Goal: Check status: Verify the current state of an ongoing process or item

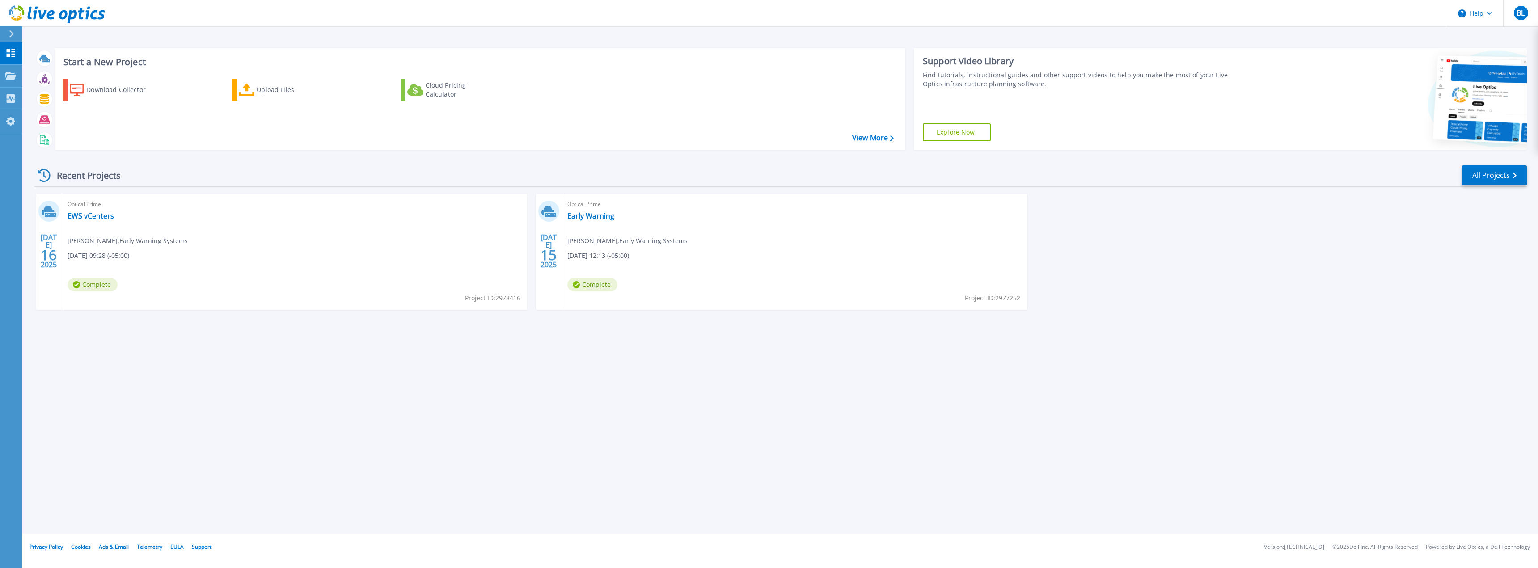
click at [424, 410] on div "Start a New Project Download Collector Upload Files Cloud Pricing Calculator Vi…" at bounding box center [780, 267] width 1516 height 534
click at [89, 217] on link "EWS vCenters" at bounding box center [91, 215] width 47 height 9
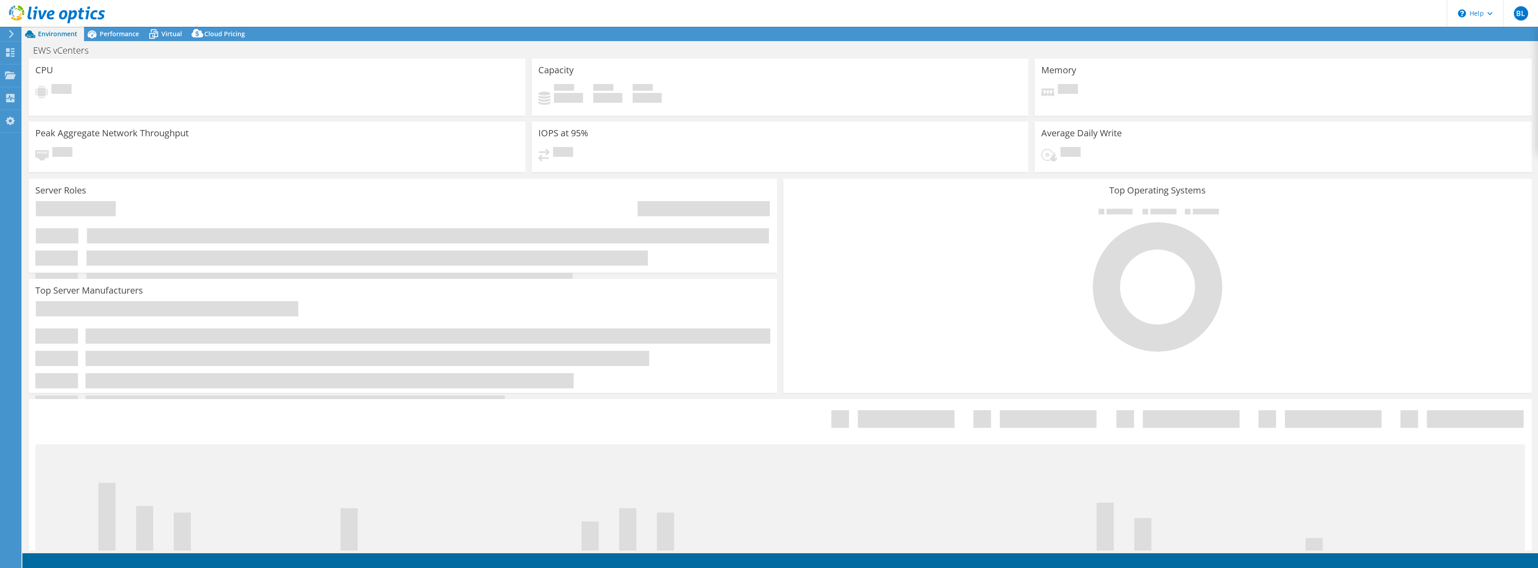
select select "USD"
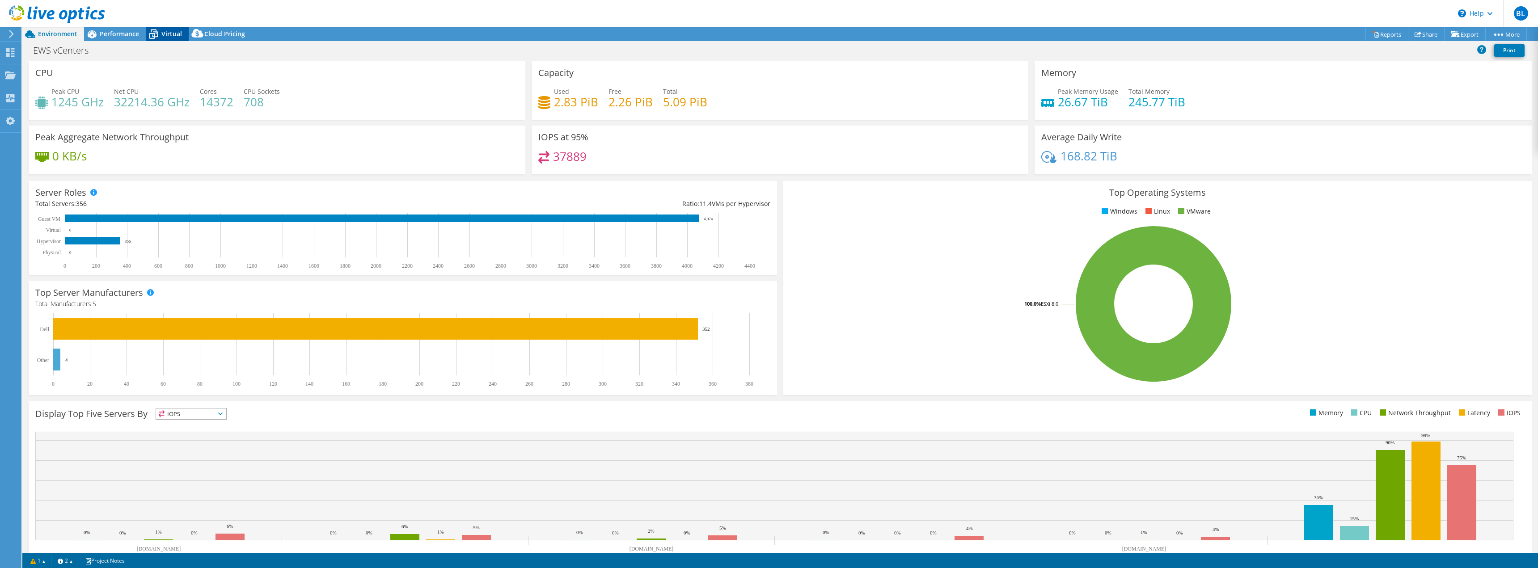
click at [173, 37] on span "Virtual" at bounding box center [171, 34] width 21 height 8
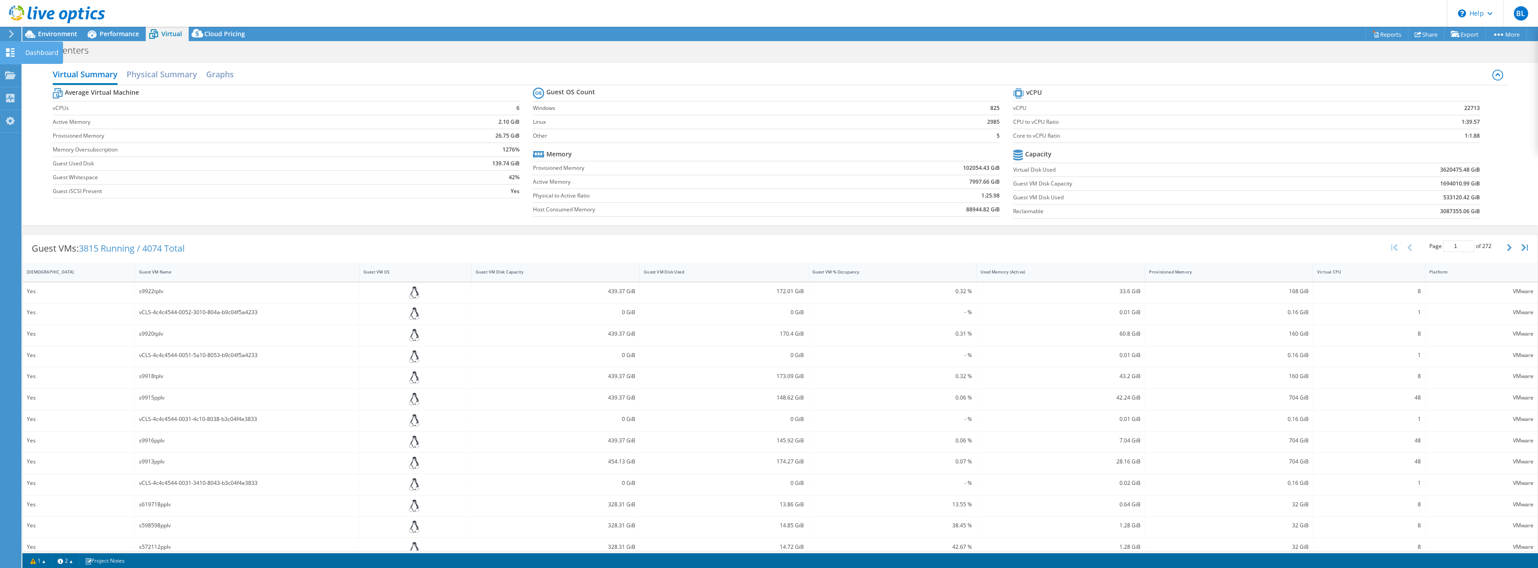
click at [15, 52] on icon at bounding box center [10, 52] width 11 height 8
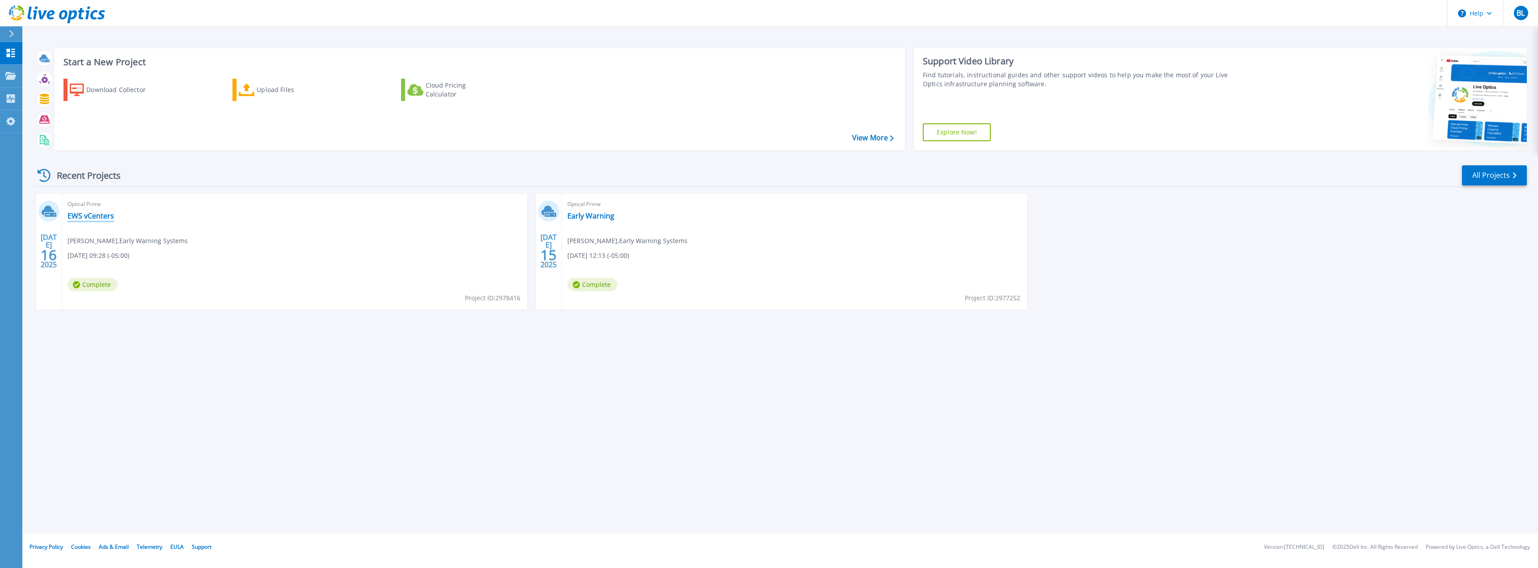
click at [87, 213] on link "EWS vCenters" at bounding box center [91, 215] width 47 height 9
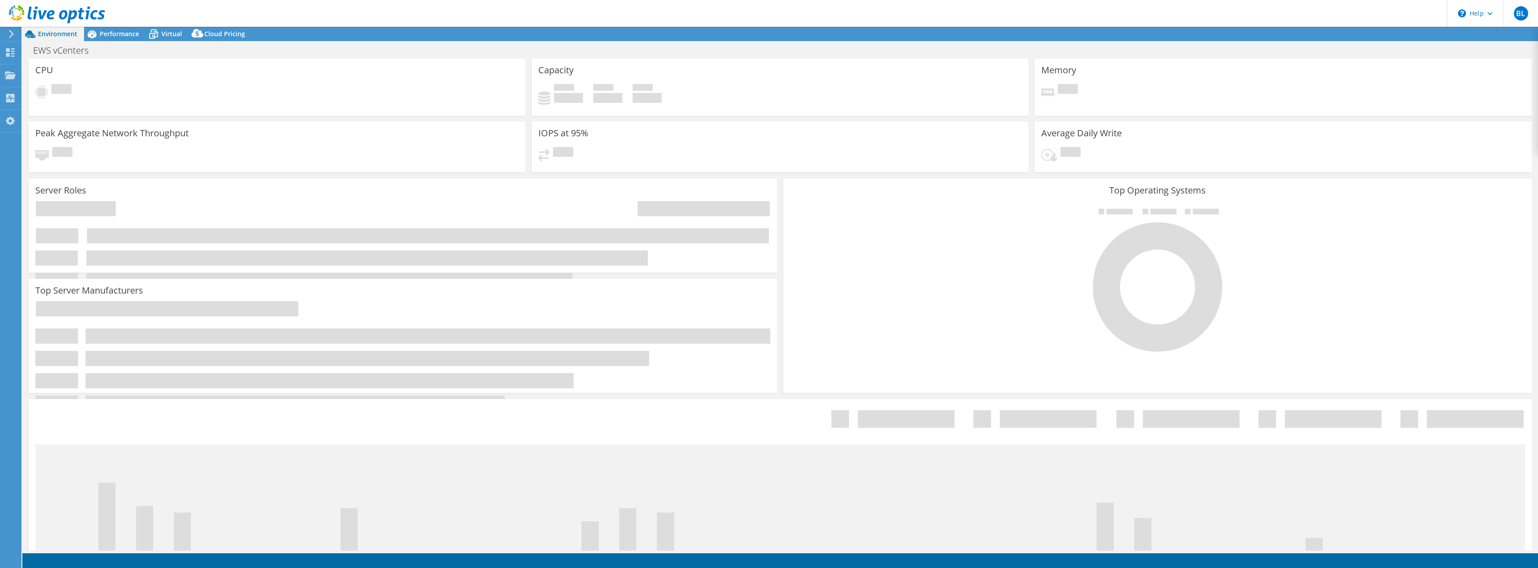
select select "USD"
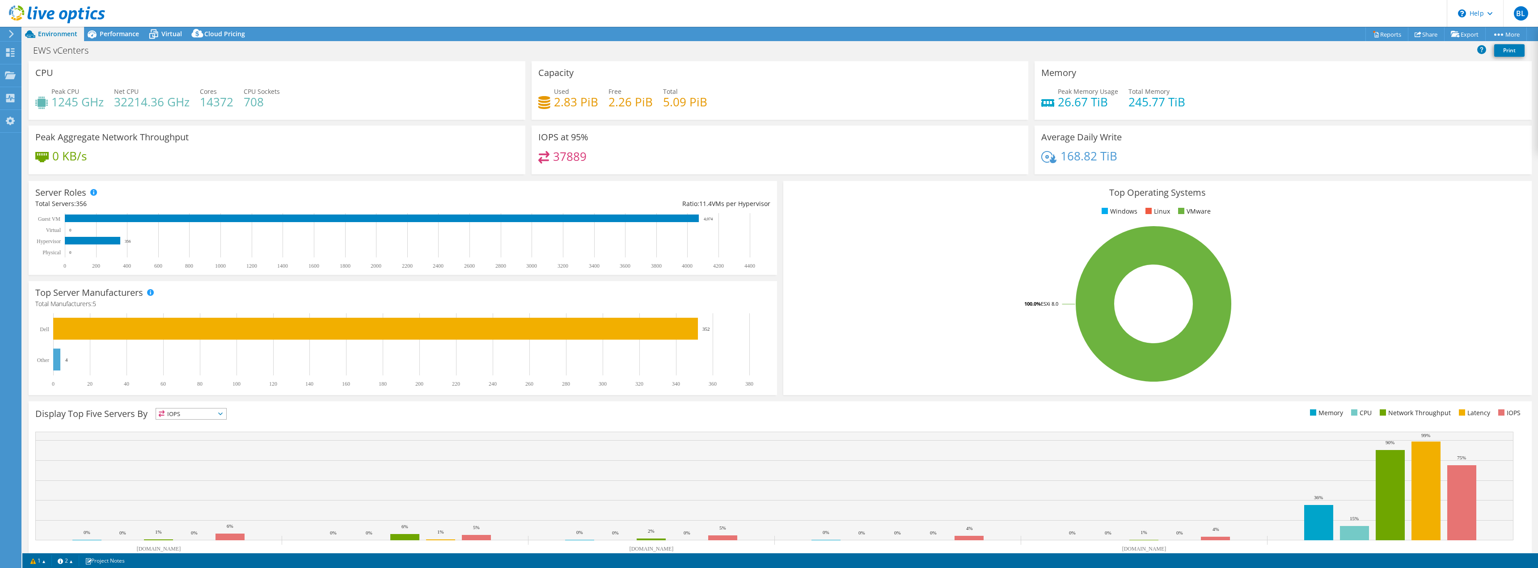
drag, startPoint x: 216, startPoint y: 102, endPoint x: 234, endPoint y: 102, distance: 18.3
click at [231, 103] on h4 "14372" at bounding box center [217, 102] width 34 height 10
click at [227, 101] on h4 "14372" at bounding box center [217, 102] width 34 height 10
click at [214, 101] on h4 "14372" at bounding box center [217, 102] width 34 height 10
drag, startPoint x: 10, startPoint y: 54, endPoint x: 69, endPoint y: 83, distance: 66.2
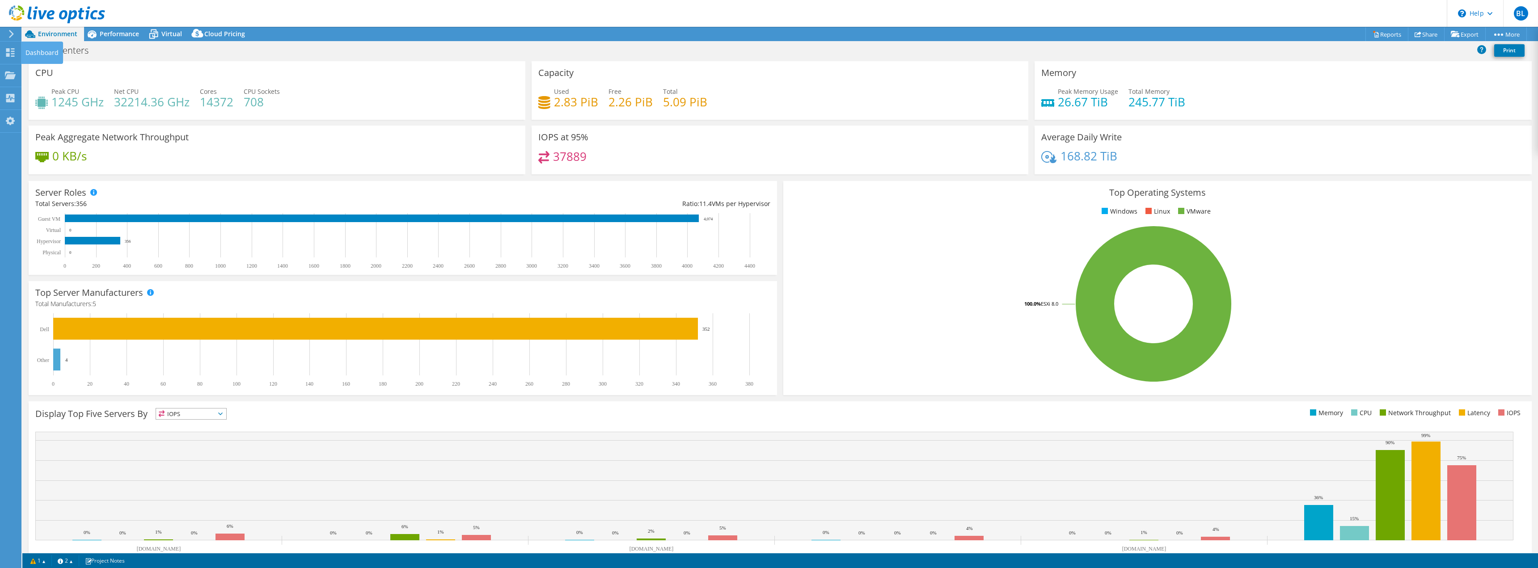
click at [10, 54] on icon at bounding box center [10, 52] width 11 height 8
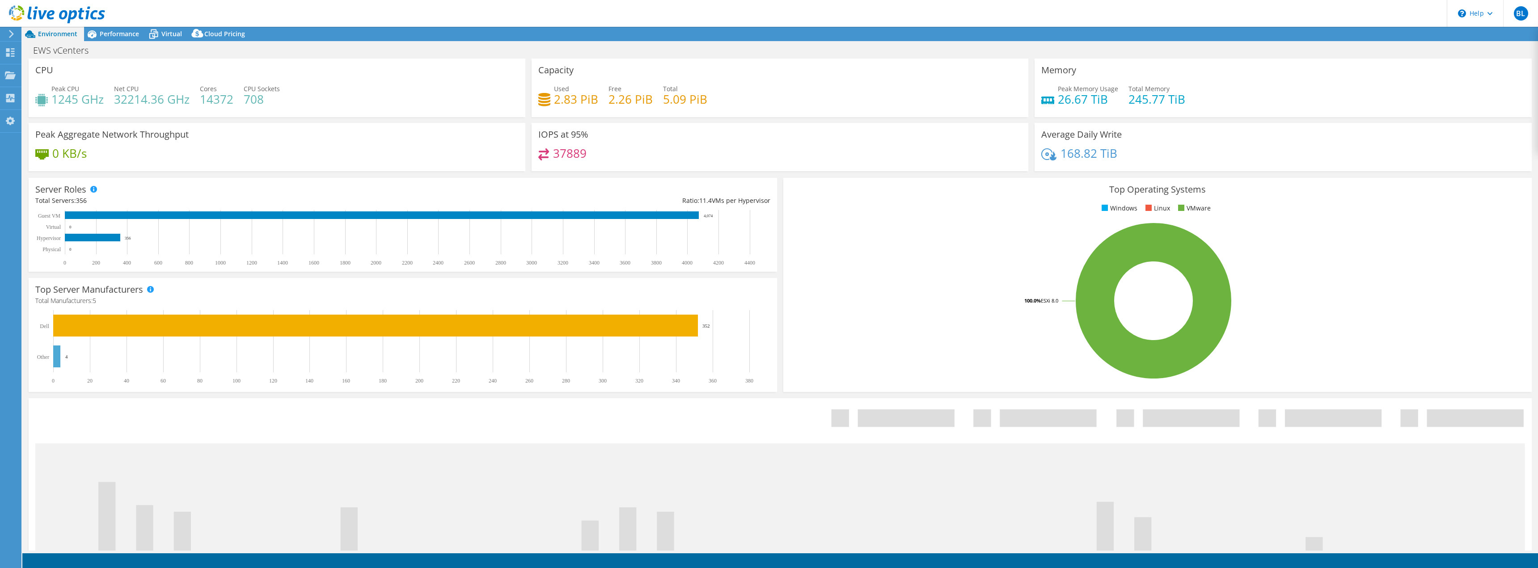
select select "USD"
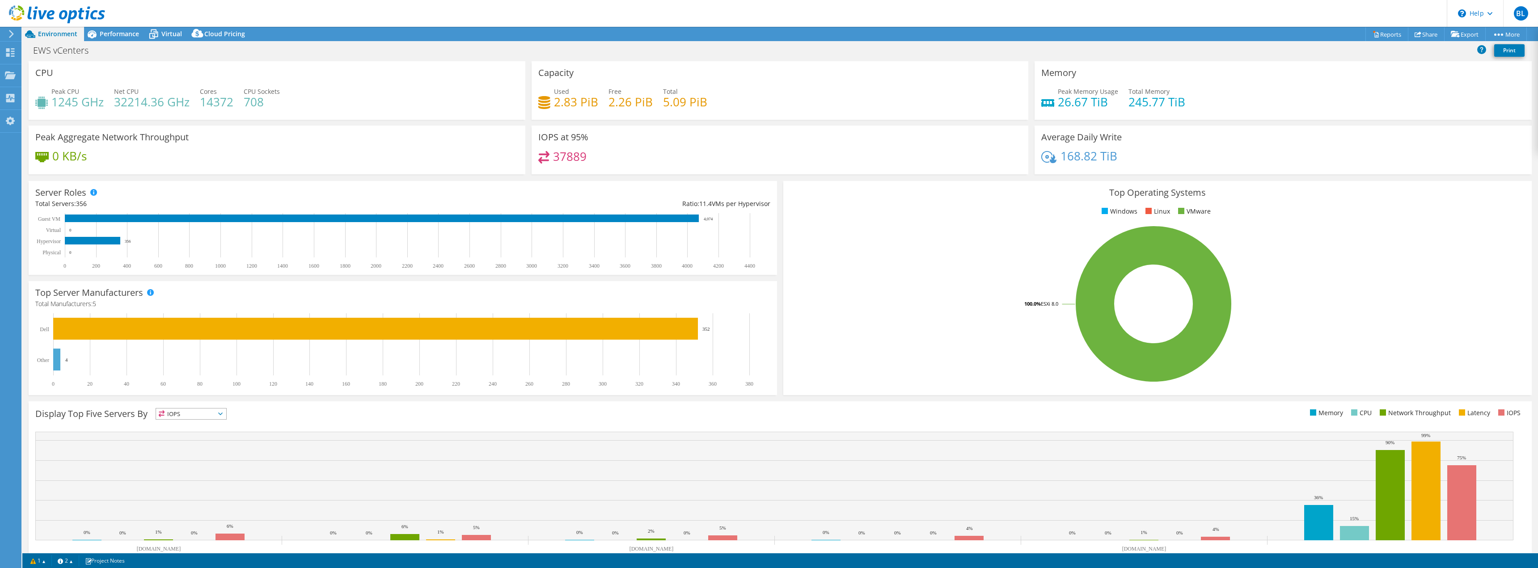
click at [11, 34] on icon at bounding box center [11, 34] width 7 height 8
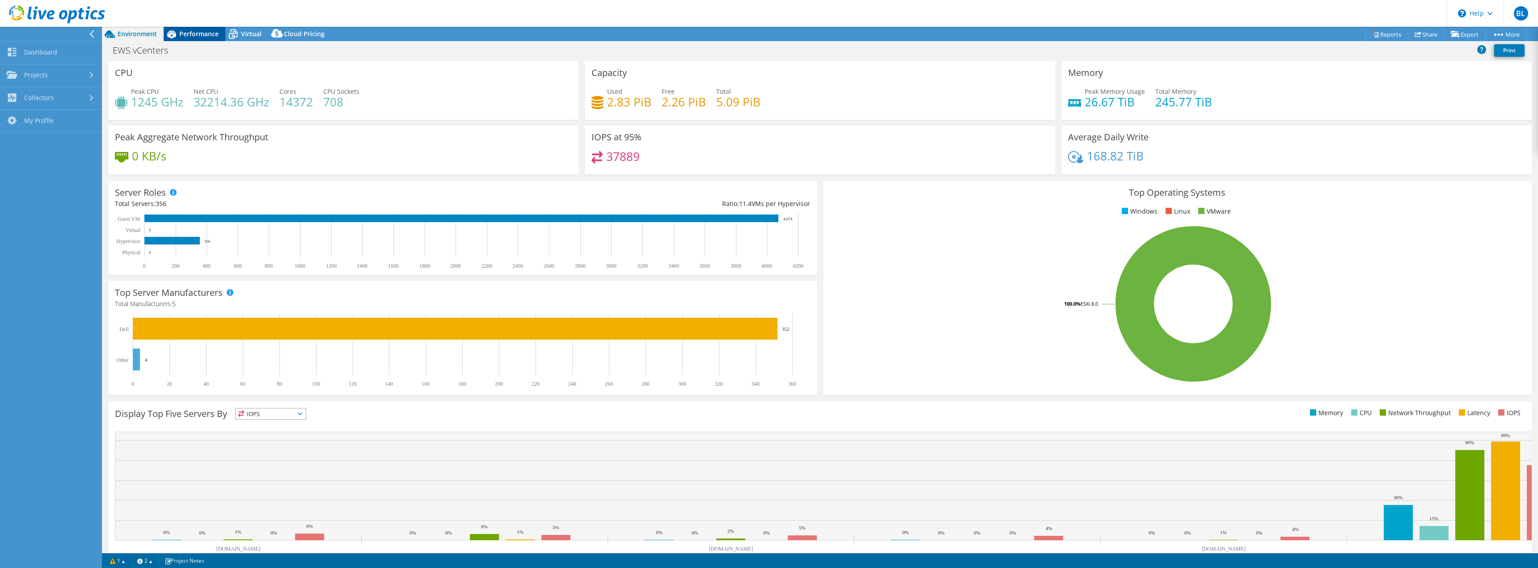
click at [205, 31] on span "Performance" at bounding box center [198, 34] width 39 height 8
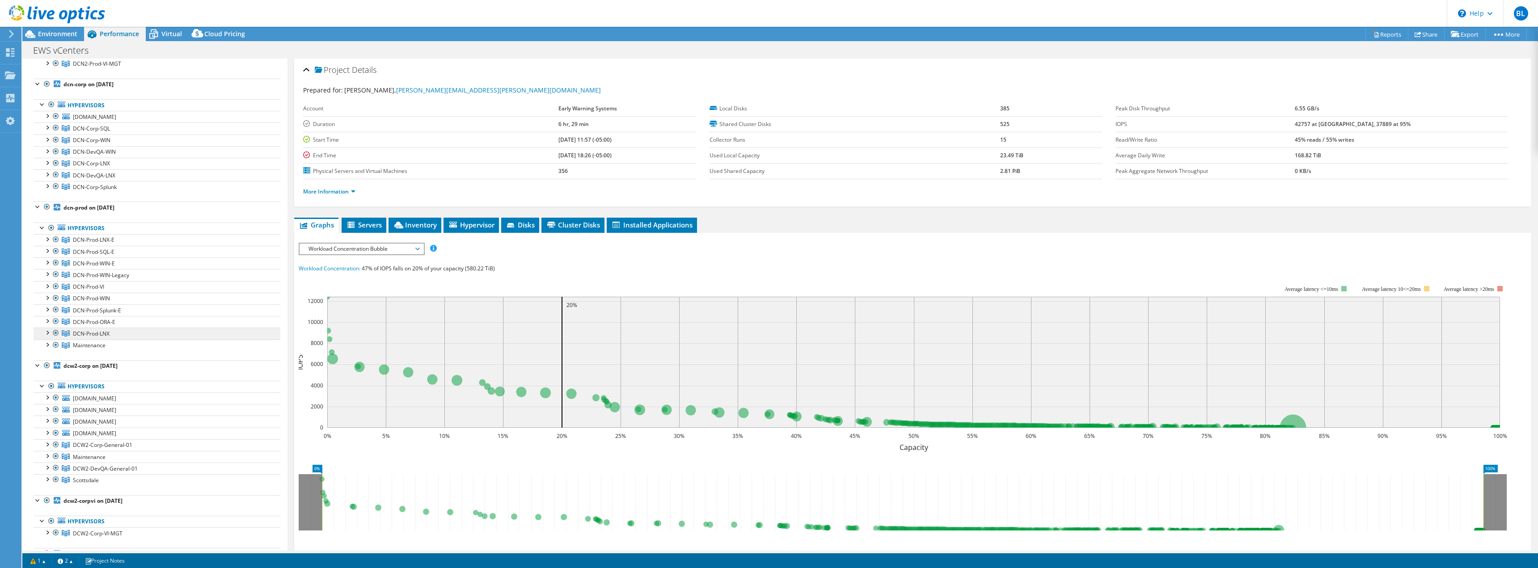
scroll to position [179, 0]
click at [48, 114] on div at bounding box center [46, 114] width 9 height 9
click at [46, 114] on div at bounding box center [46, 114] width 9 height 9
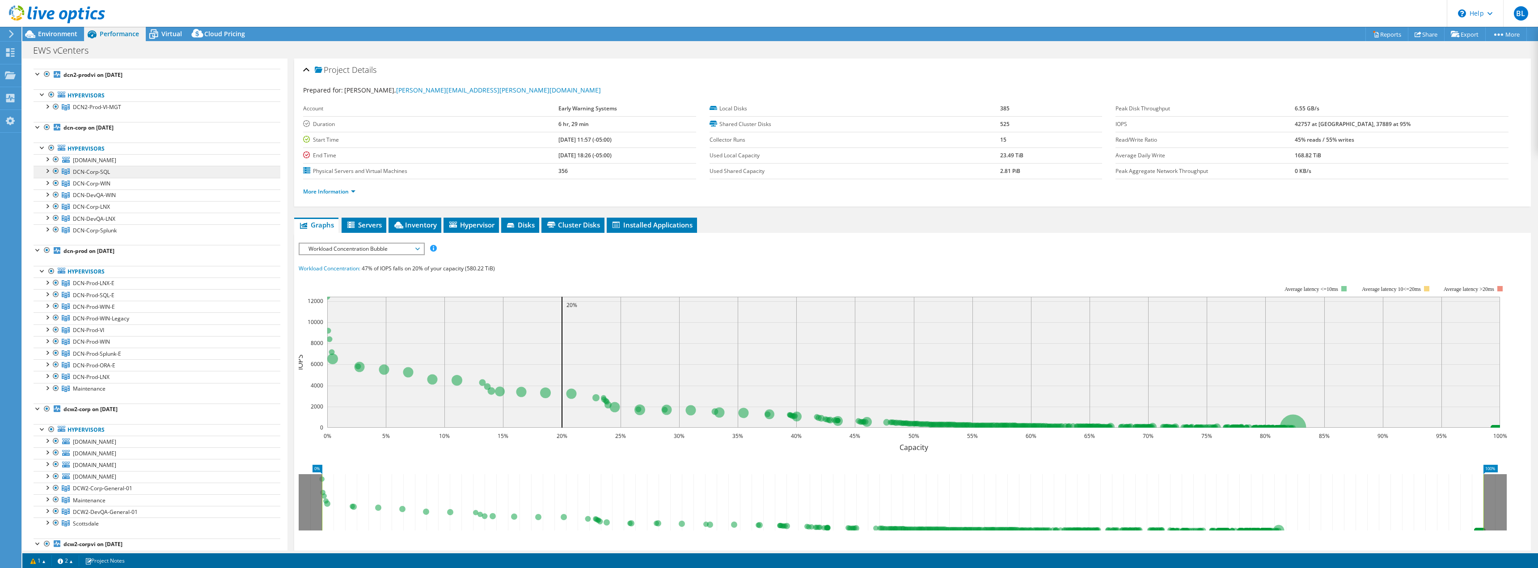
scroll to position [0, 0]
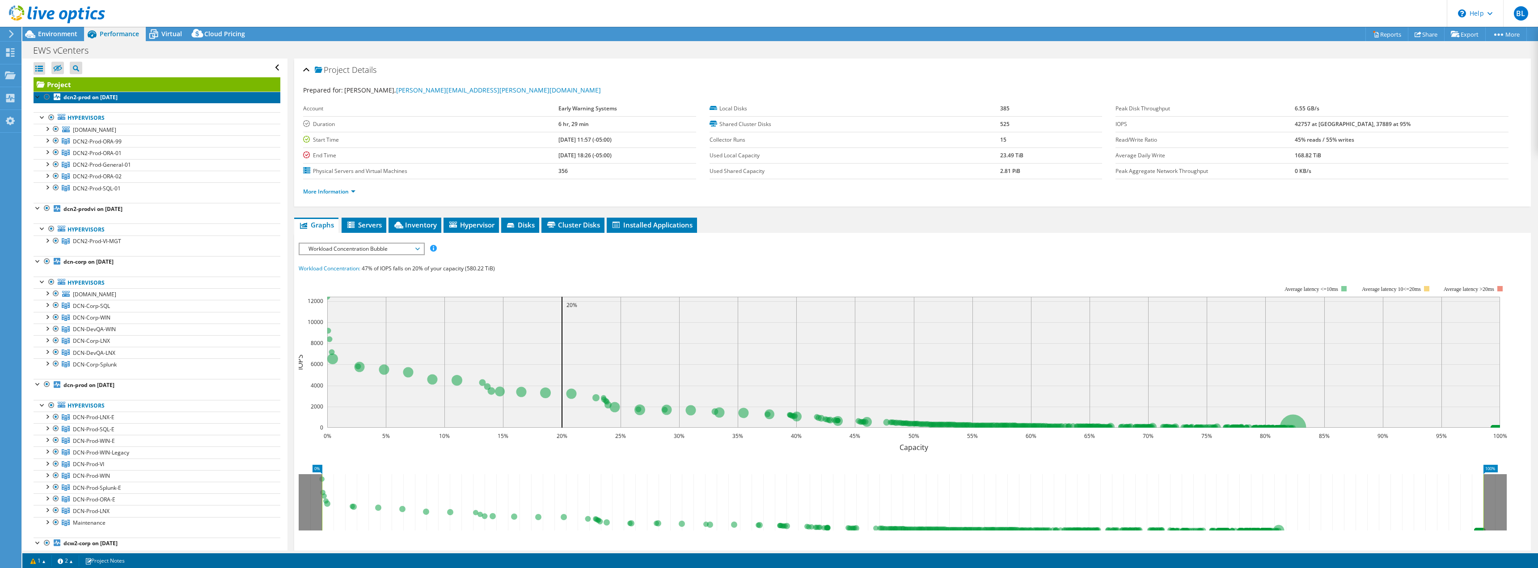
click at [113, 97] on b "dcn2-prod on [DATE]" at bounding box center [90, 97] width 54 height 8
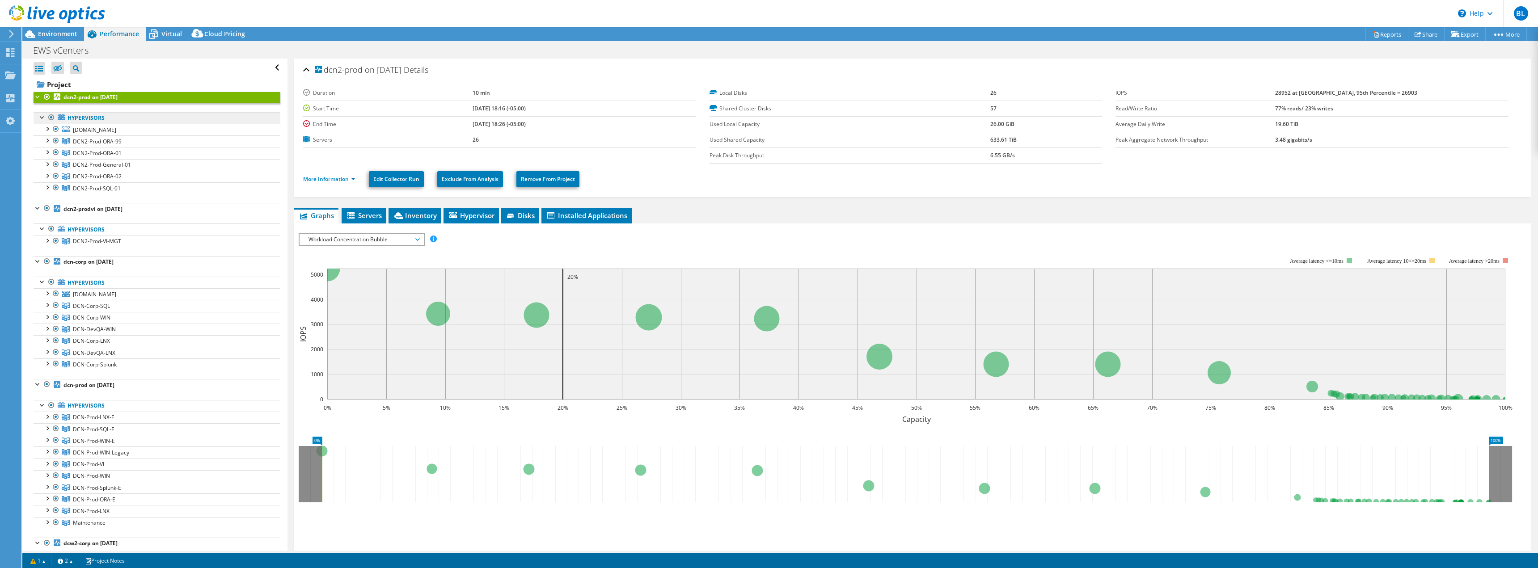
click at [138, 118] on link "Hypervisors" at bounding box center [157, 118] width 247 height 12
